Goal: Information Seeking & Learning: Learn about a topic

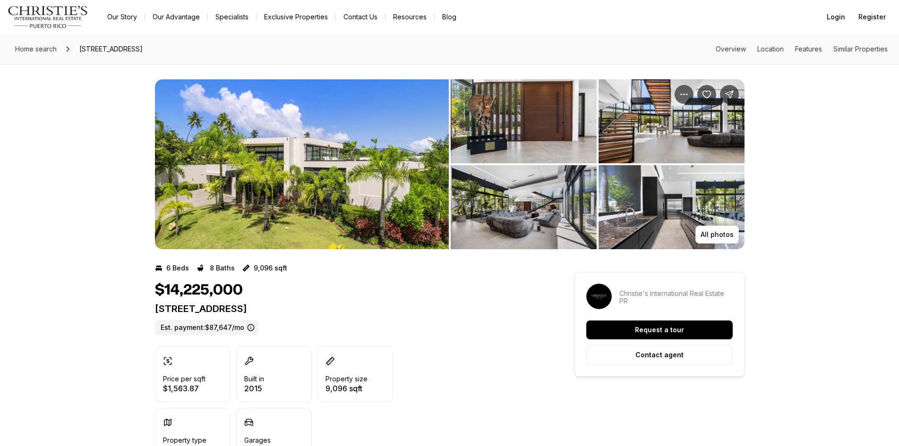
click at [364, 124] on img "View image gallery" at bounding box center [302, 164] width 294 height 170
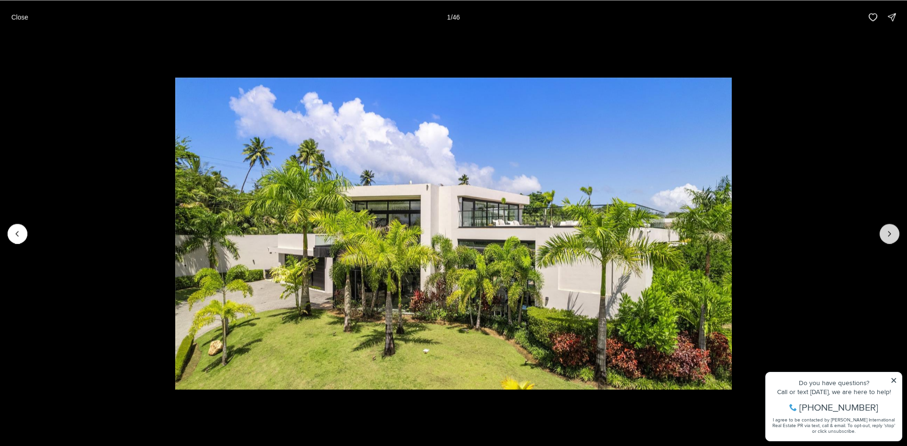
click at [892, 234] on icon "Next slide" at bounding box center [889, 233] width 9 height 9
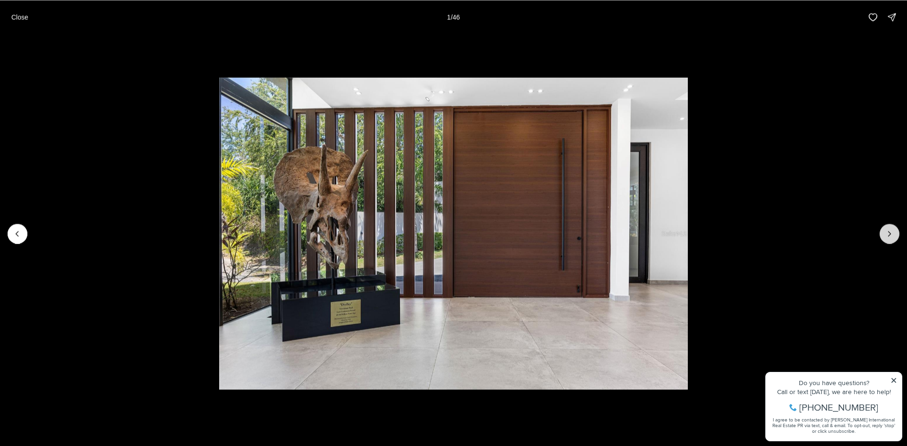
click at [892, 234] on icon "Next slide" at bounding box center [889, 233] width 9 height 9
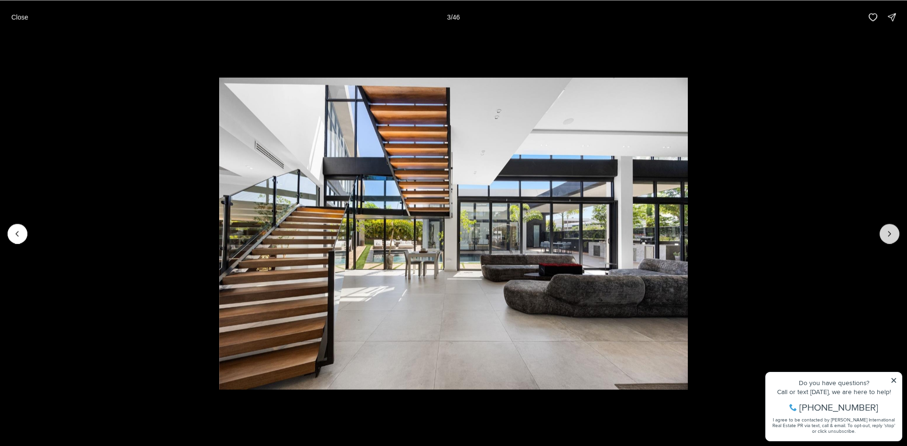
click at [892, 234] on icon "Next slide" at bounding box center [889, 233] width 9 height 9
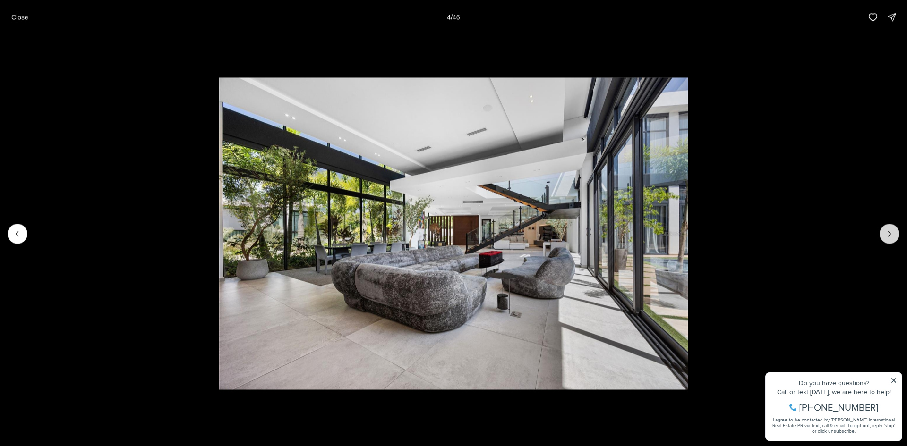
click at [892, 234] on icon "Next slide" at bounding box center [889, 233] width 9 height 9
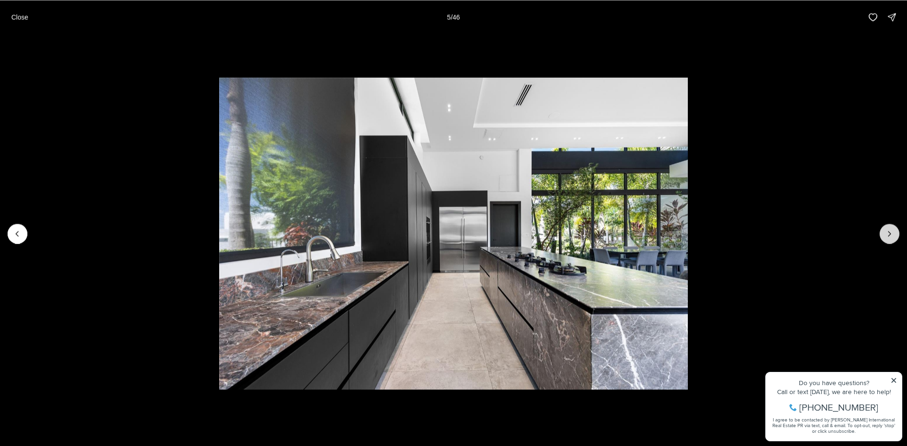
click at [892, 234] on icon "Next slide" at bounding box center [889, 233] width 9 height 9
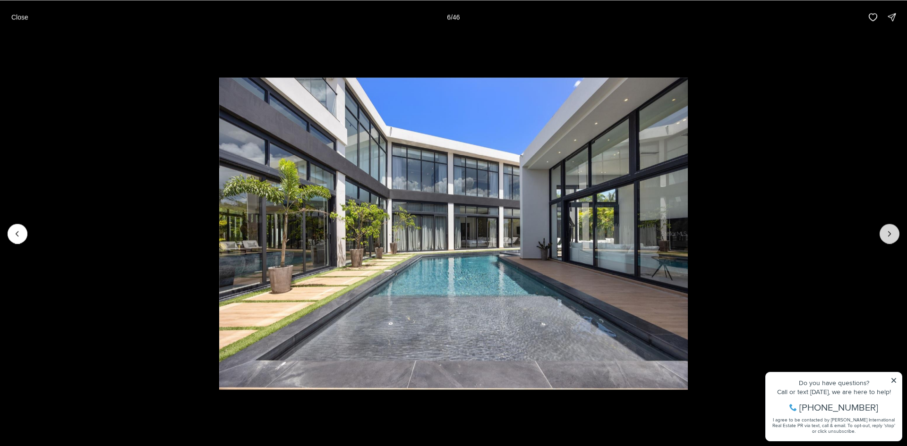
click at [892, 234] on icon "Next slide" at bounding box center [889, 233] width 9 height 9
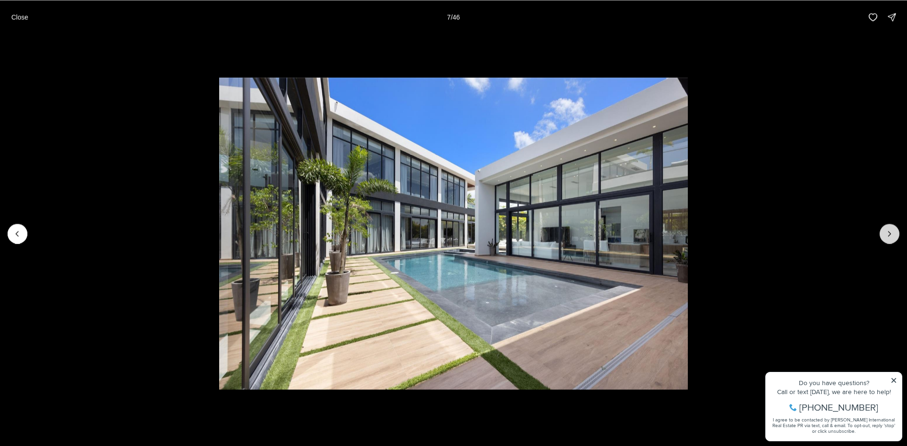
click at [892, 234] on icon "Next slide" at bounding box center [889, 233] width 9 height 9
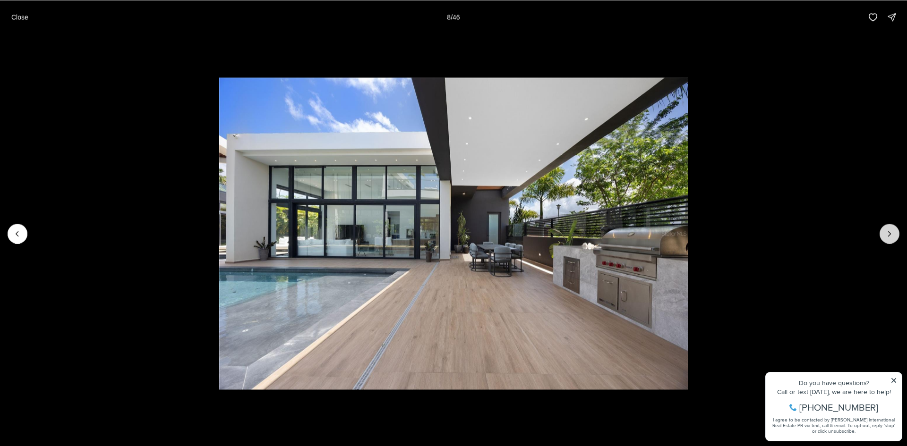
click at [892, 234] on icon "Next slide" at bounding box center [889, 233] width 9 height 9
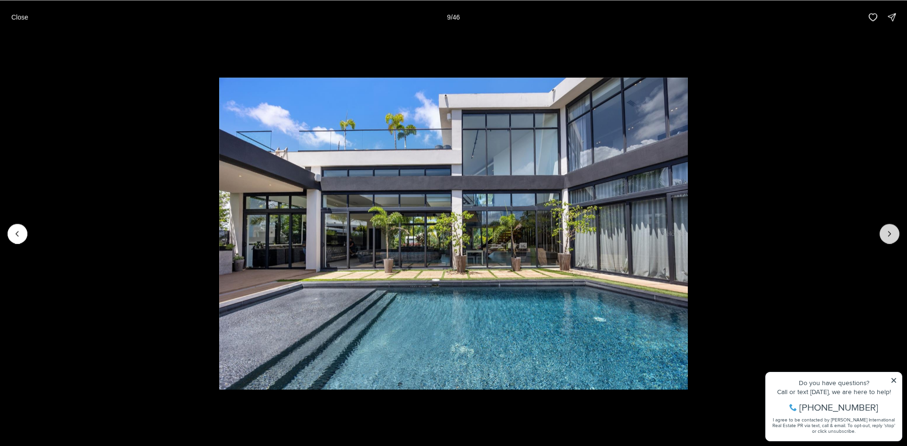
click at [892, 234] on icon "Next slide" at bounding box center [889, 233] width 9 height 9
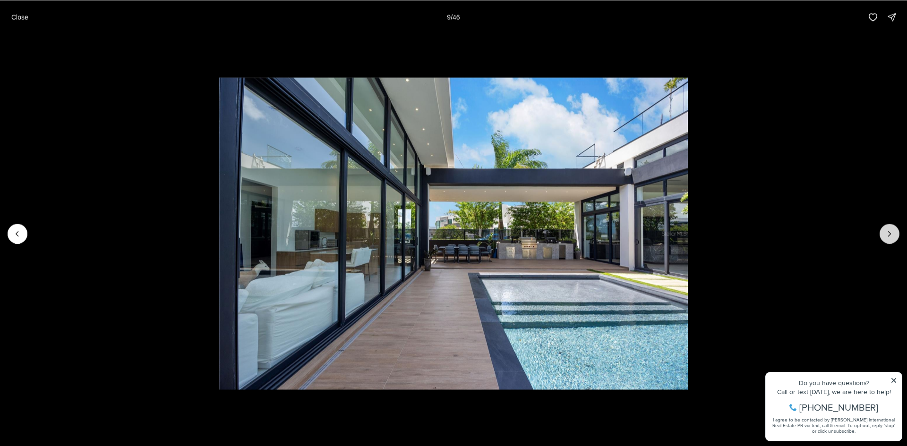
click at [892, 234] on icon "Next slide" at bounding box center [889, 233] width 9 height 9
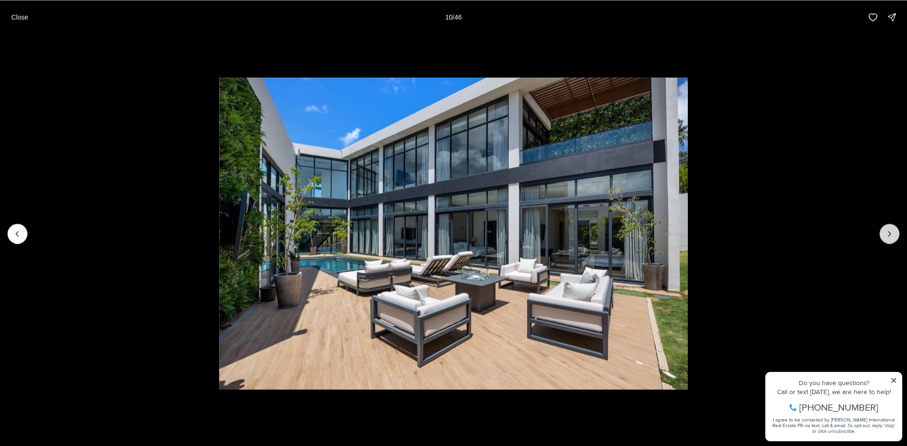
click at [892, 234] on icon "Next slide" at bounding box center [889, 233] width 9 height 9
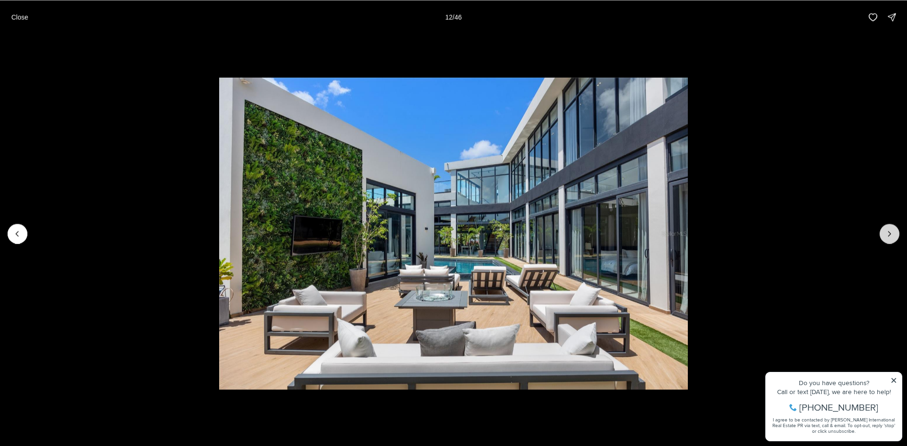
click at [892, 234] on icon "Next slide" at bounding box center [889, 233] width 9 height 9
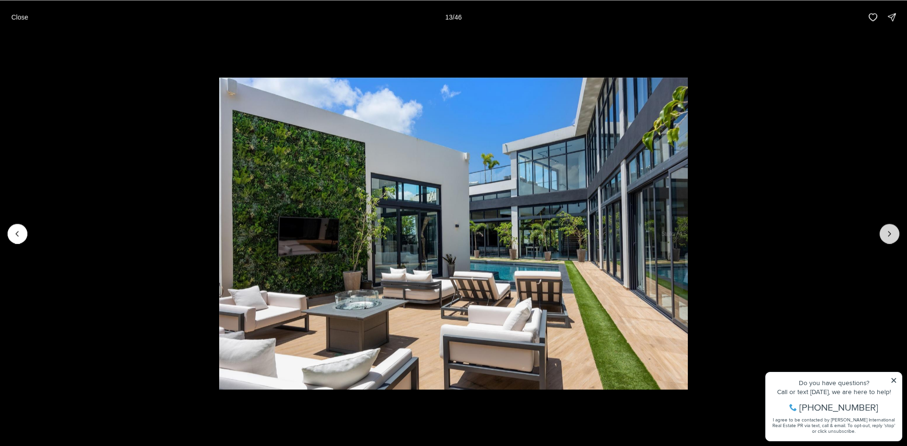
click at [892, 234] on icon "Next slide" at bounding box center [889, 233] width 9 height 9
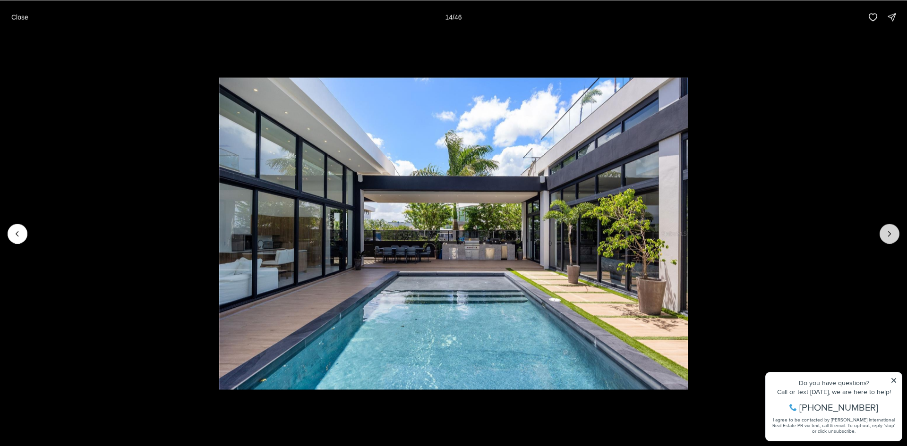
click at [891, 231] on icon "Next slide" at bounding box center [889, 233] width 9 height 9
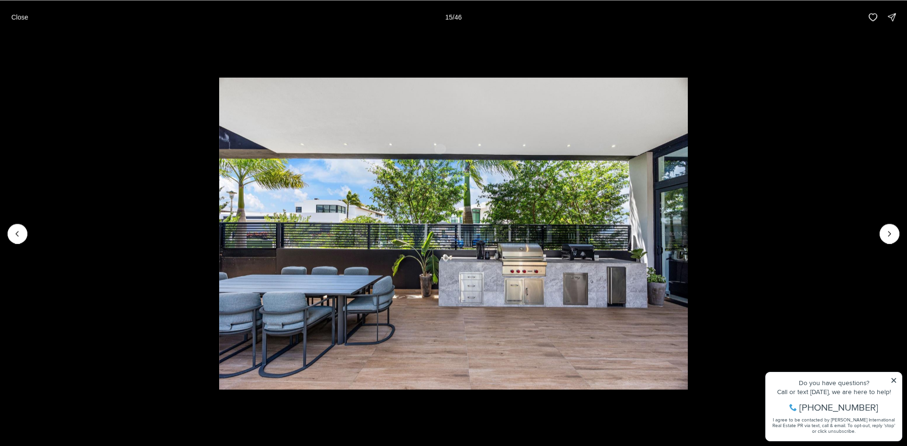
click at [875, 237] on li "15 of 46" at bounding box center [453, 233] width 907 height 399
click at [890, 239] on button "Next slide" at bounding box center [889, 234] width 20 height 20
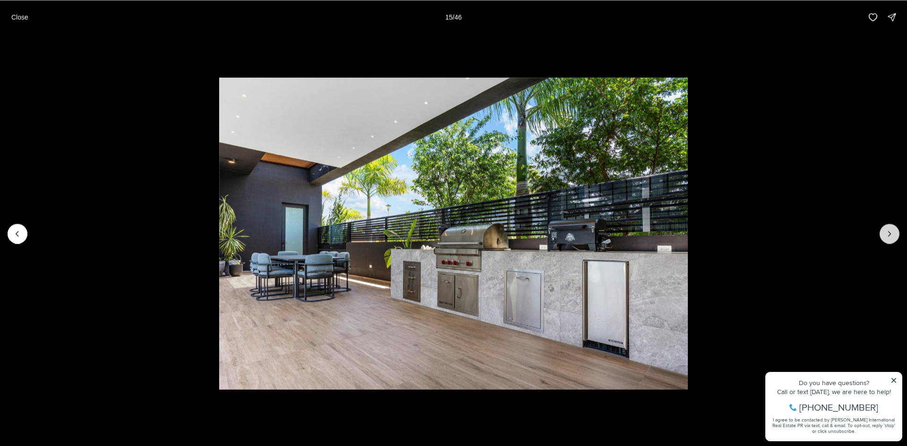
click at [890, 239] on button "Next slide" at bounding box center [889, 234] width 20 height 20
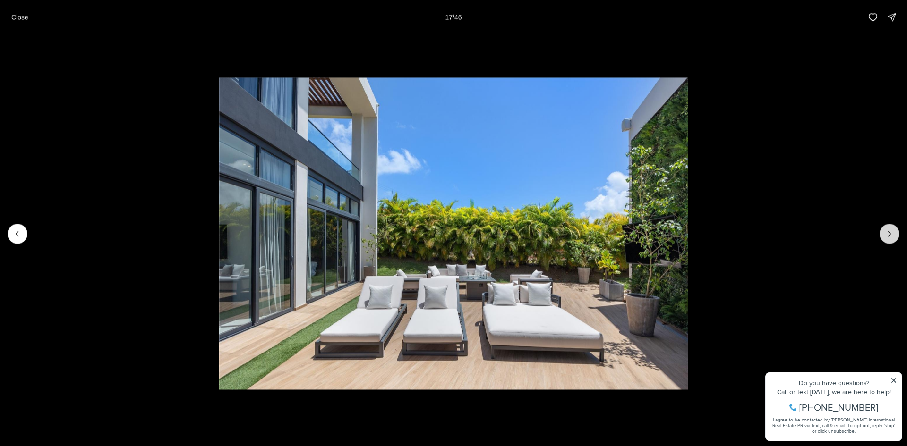
click at [890, 239] on button "Next slide" at bounding box center [889, 234] width 20 height 20
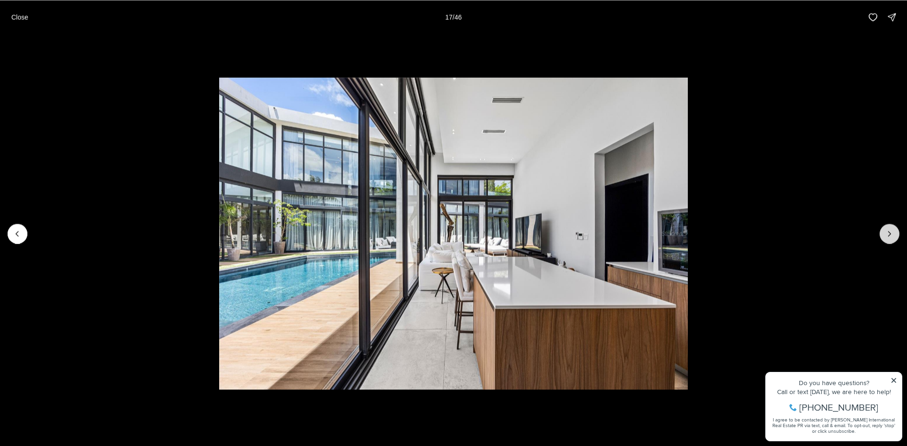
click at [890, 239] on button "Next slide" at bounding box center [889, 234] width 20 height 20
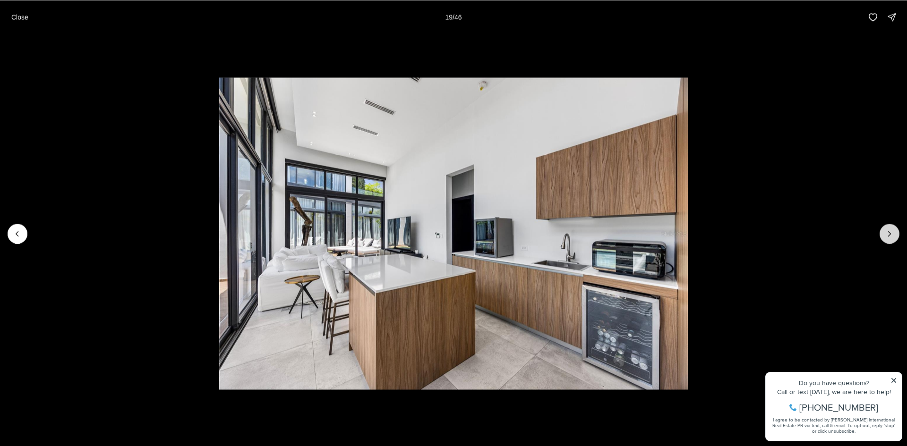
click at [890, 239] on button "Next slide" at bounding box center [889, 234] width 20 height 20
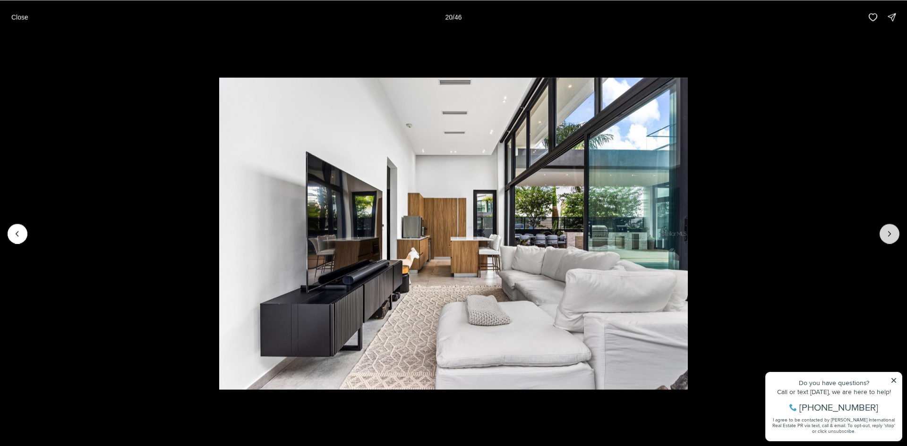
click at [890, 239] on button "Next slide" at bounding box center [889, 234] width 20 height 20
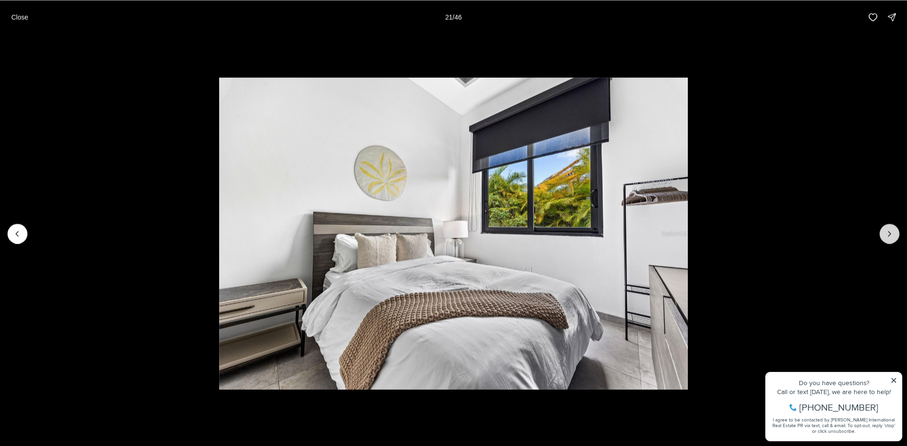
click at [890, 239] on button "Next slide" at bounding box center [889, 234] width 20 height 20
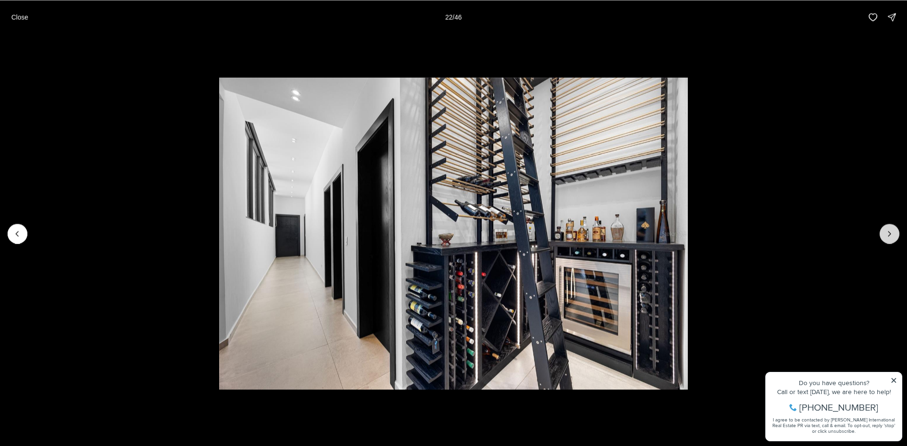
click at [890, 239] on button "Next slide" at bounding box center [889, 234] width 20 height 20
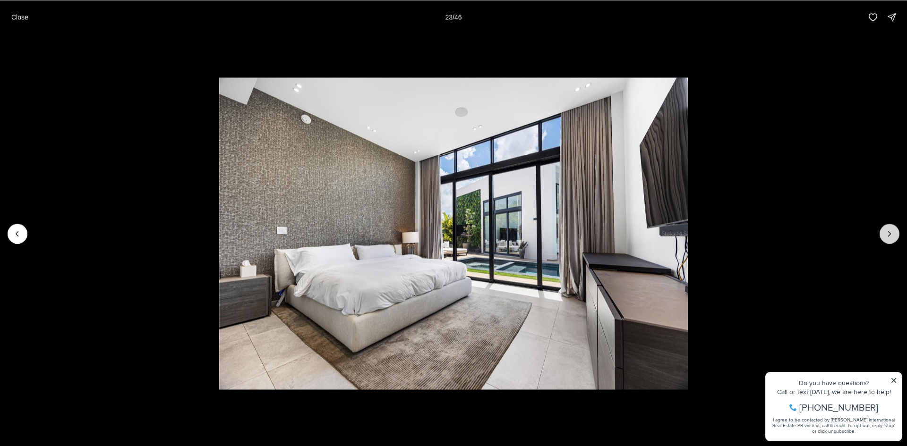
click at [890, 239] on button "Next slide" at bounding box center [889, 234] width 20 height 20
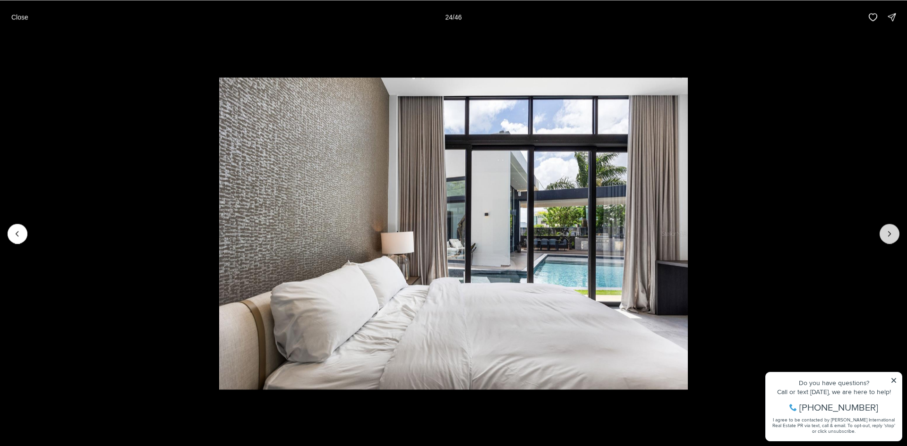
click at [890, 239] on button "Next slide" at bounding box center [889, 234] width 20 height 20
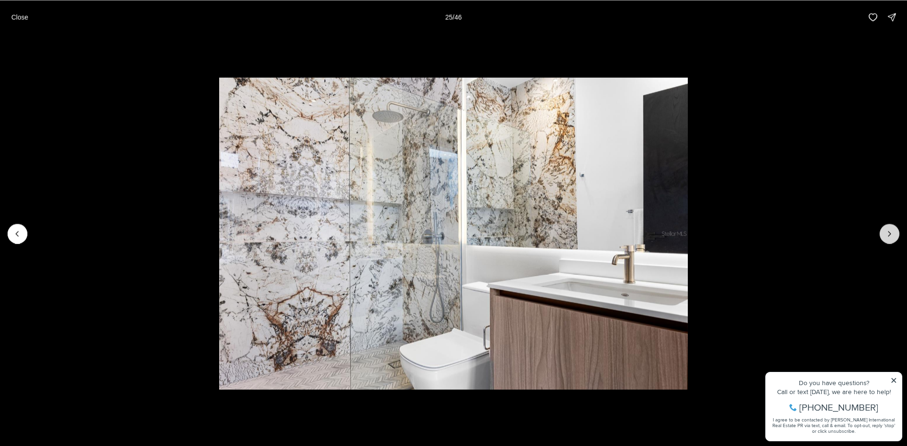
click at [890, 239] on button "Next slide" at bounding box center [889, 234] width 20 height 20
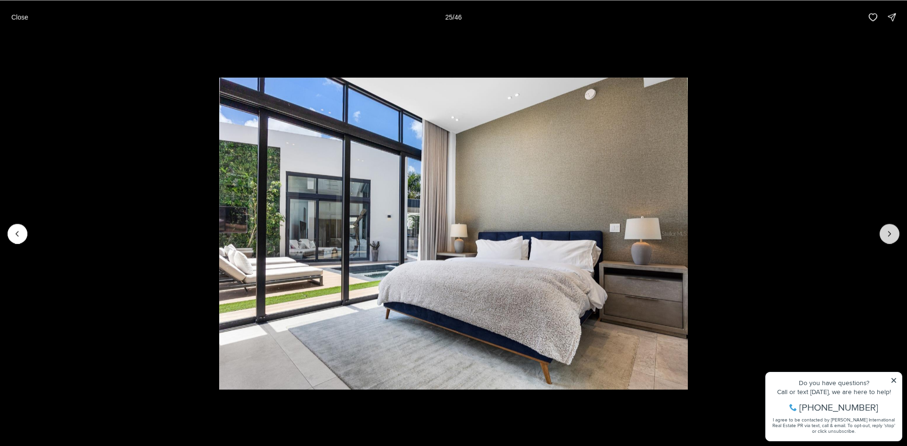
click at [890, 239] on button "Next slide" at bounding box center [889, 234] width 20 height 20
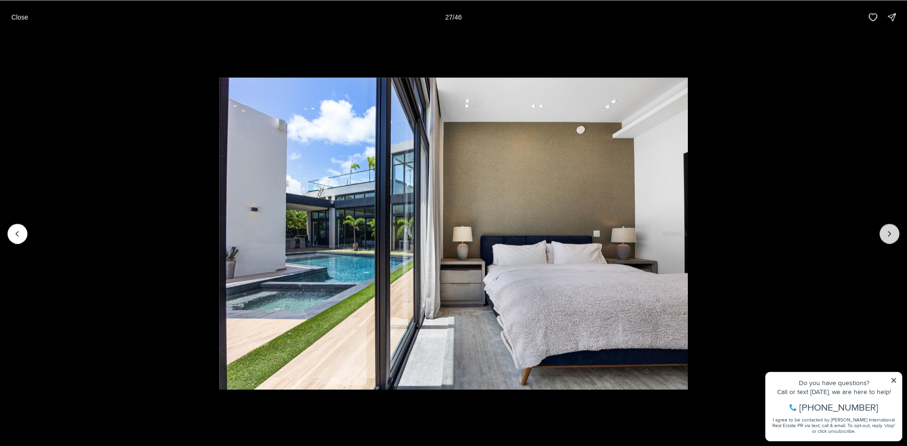
click at [890, 239] on button "Next slide" at bounding box center [889, 234] width 20 height 20
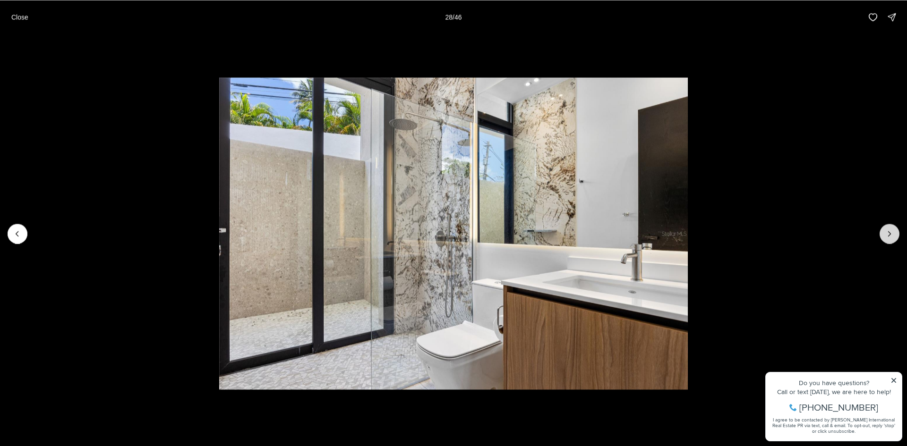
click at [890, 239] on button "Next slide" at bounding box center [889, 234] width 20 height 20
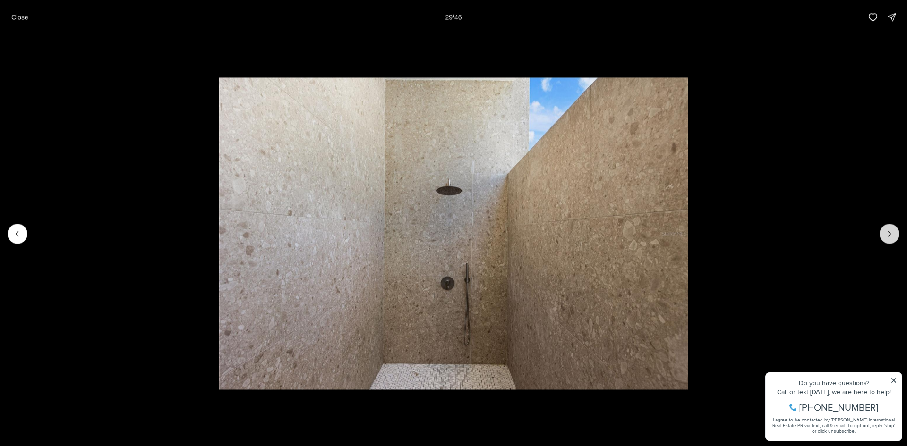
click at [890, 239] on button "Next slide" at bounding box center [889, 234] width 20 height 20
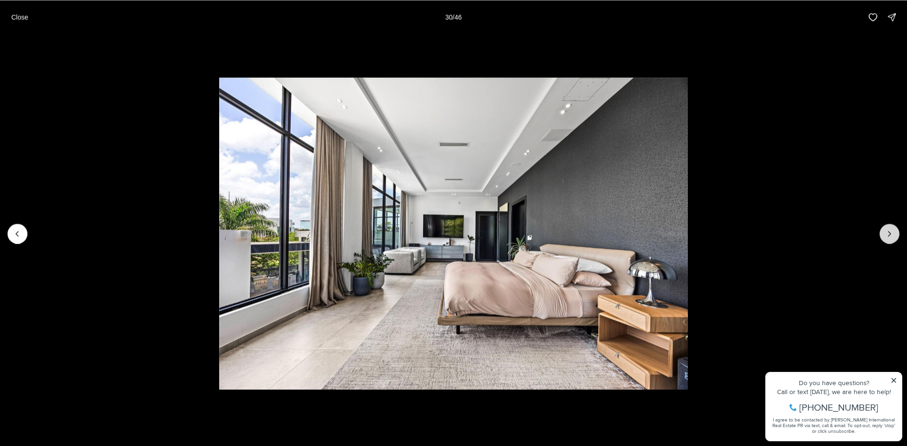
click at [890, 239] on button "Next slide" at bounding box center [889, 234] width 20 height 20
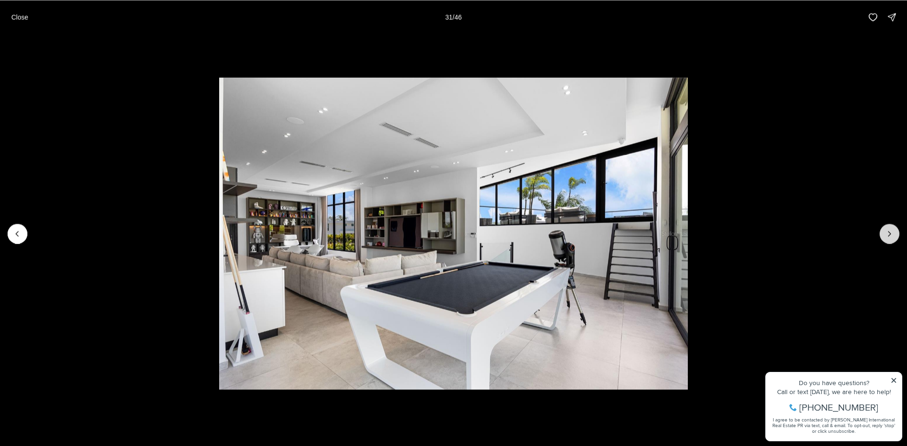
click at [890, 239] on button "Next slide" at bounding box center [889, 234] width 20 height 20
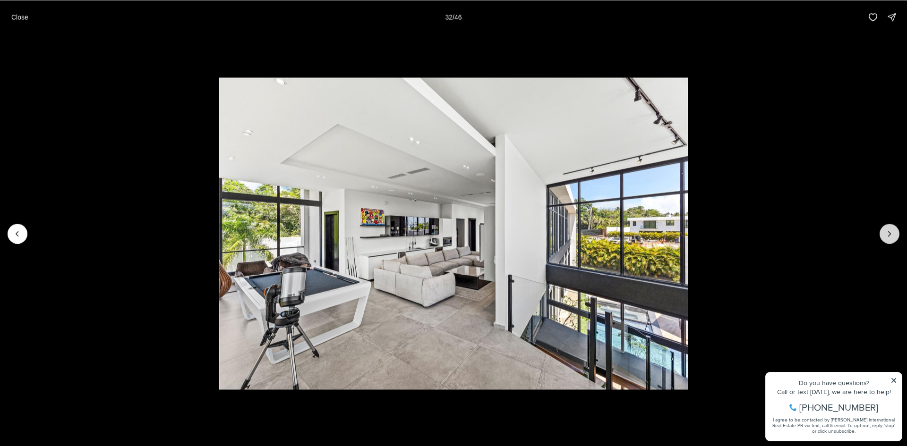
click at [890, 239] on button "Next slide" at bounding box center [889, 234] width 20 height 20
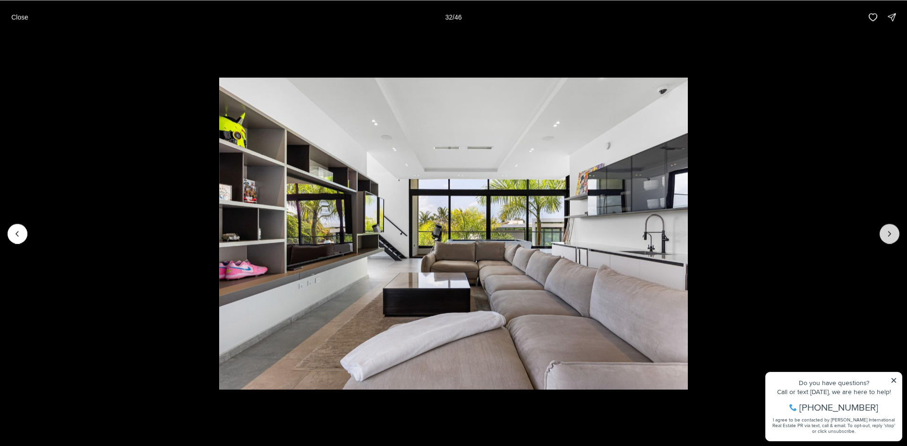
click at [890, 239] on button "Next slide" at bounding box center [889, 234] width 20 height 20
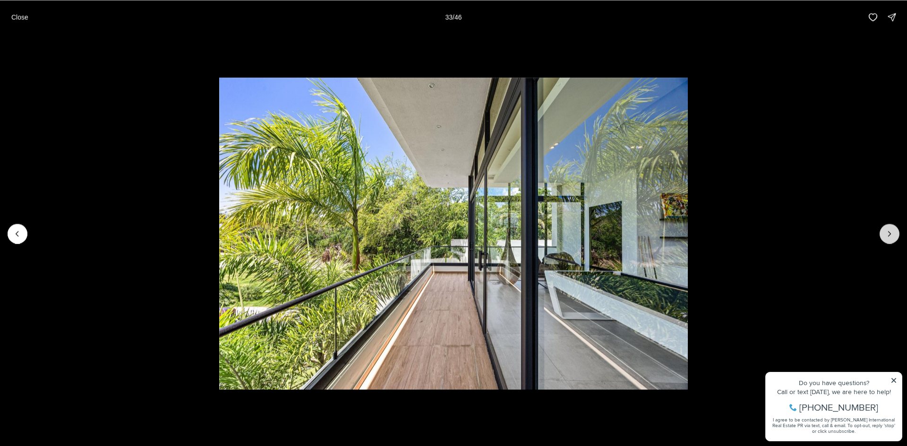
click at [890, 239] on button "Next slide" at bounding box center [889, 234] width 20 height 20
